Goal: Information Seeking & Learning: Find specific fact

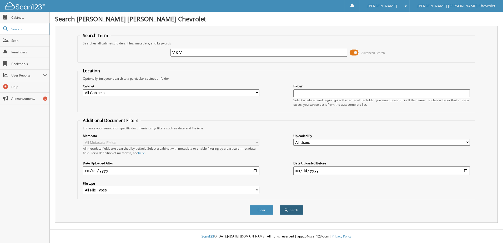
type input "V & V"
click at [290, 210] on button "Search" at bounding box center [292, 210] width 24 height 10
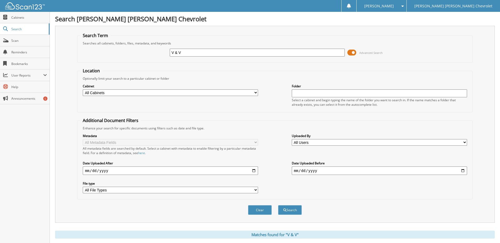
click at [186, 50] on input "V & V" at bounding box center [257, 53] width 175 height 8
type input "V"
type input "533296"
click at [278, 205] on button "Search" at bounding box center [290, 210] width 24 height 10
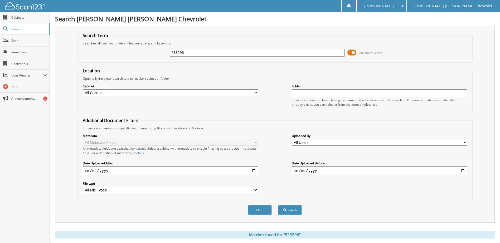
drag, startPoint x: 191, startPoint y: 55, endPoint x: 153, endPoint y: 55, distance: 38.4
click at [153, 55] on div "533296 Advanced Search" at bounding box center [274, 53] width 389 height 14
type input "506712"
click at [278, 205] on button "Search" at bounding box center [290, 210] width 24 height 10
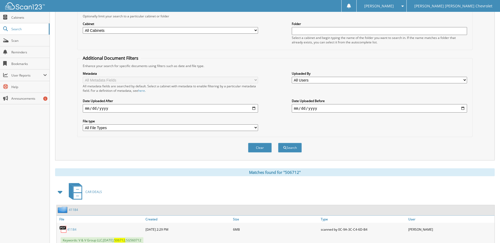
scroll to position [80, 0]
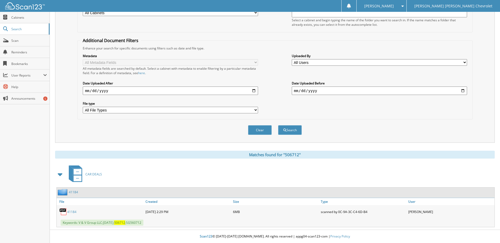
click at [70, 211] on link "41184" at bounding box center [71, 212] width 9 height 4
